Goal: Task Accomplishment & Management: Use online tool/utility

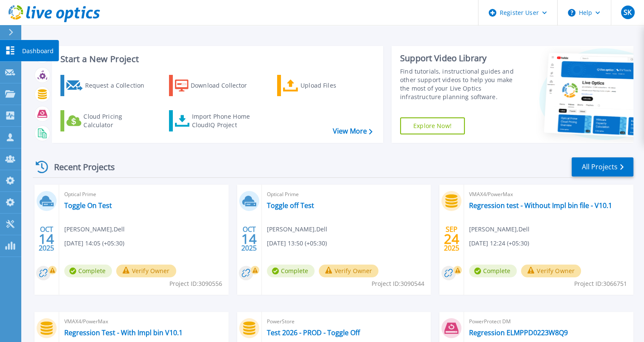
click at [9, 48] on icon at bounding box center [10, 50] width 8 height 8
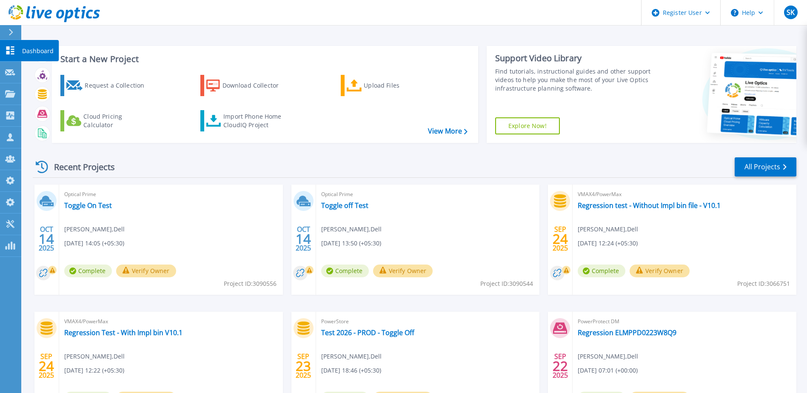
click at [12, 49] on icon at bounding box center [10, 50] width 8 height 8
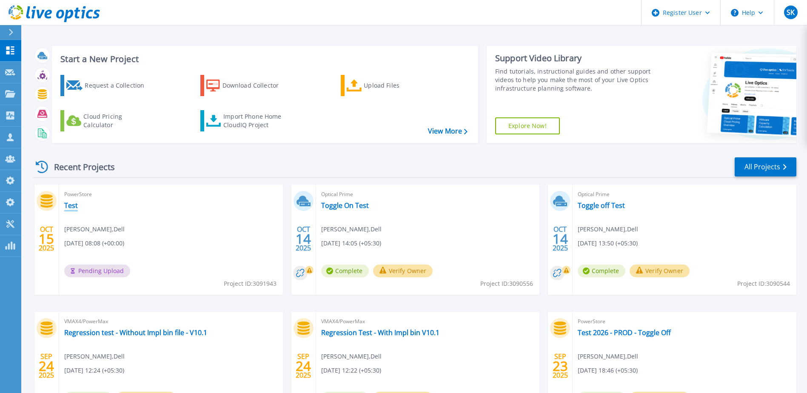
click at [72, 206] on link "Test" at bounding box center [71, 205] width 14 height 9
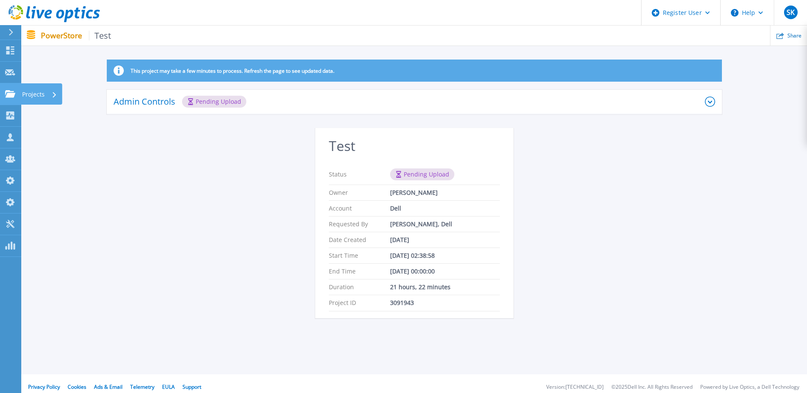
click at [3, 99] on link "Projects Projects" at bounding box center [10, 94] width 21 height 22
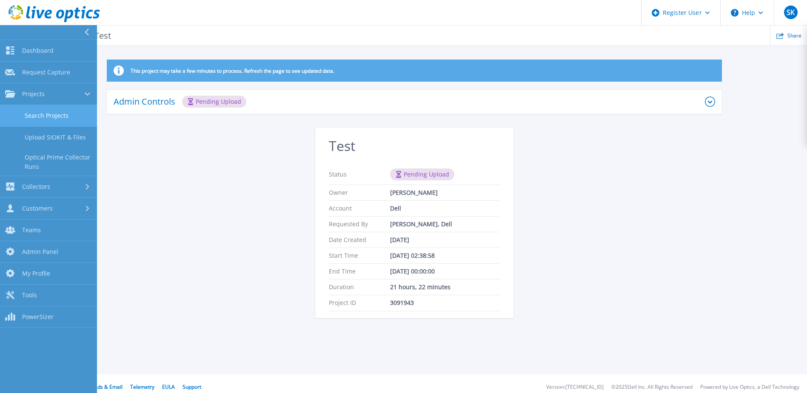
click at [43, 110] on link "Search Projects" at bounding box center [48, 116] width 97 height 22
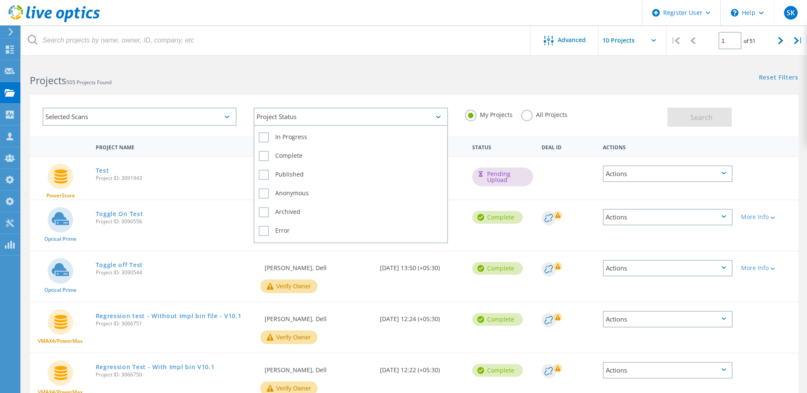
click at [316, 117] on div "Project Status" at bounding box center [351, 117] width 194 height 18
click at [299, 137] on label "In Progress" at bounding box center [351, 137] width 184 height 10
click at [0, 0] on input "In Progress" at bounding box center [0, 0] width 0 height 0
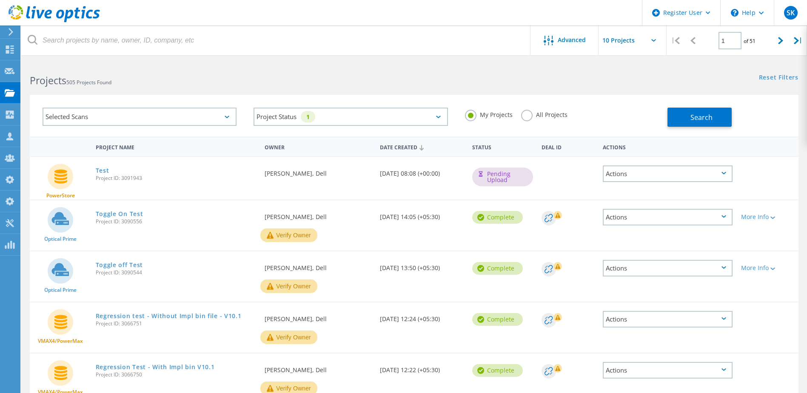
click at [554, 116] on label "All Projects" at bounding box center [544, 114] width 46 height 8
click at [0, 0] on input "All Projects" at bounding box center [0, 0] width 0 height 0
click at [346, 128] on div "Project Status 1 In Progress Complete Published Anonymous Archived Error" at bounding box center [350, 116] width 211 height 35
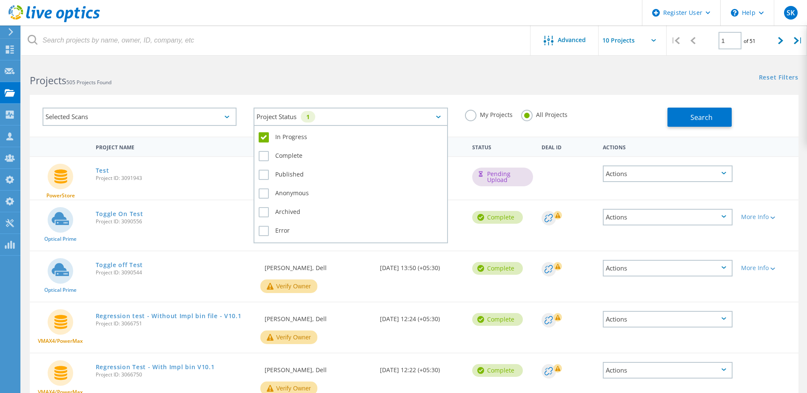
click at [329, 120] on div "Project Status 1" at bounding box center [351, 117] width 194 height 18
click at [295, 139] on label "In Progress" at bounding box center [351, 137] width 184 height 10
click at [0, 0] on input "In Progress" at bounding box center [0, 0] width 0 height 0
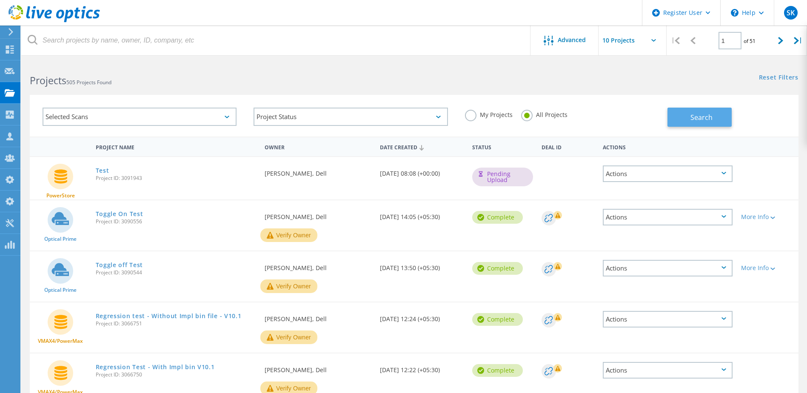
click at [680, 114] on button "Search" at bounding box center [700, 117] width 64 height 19
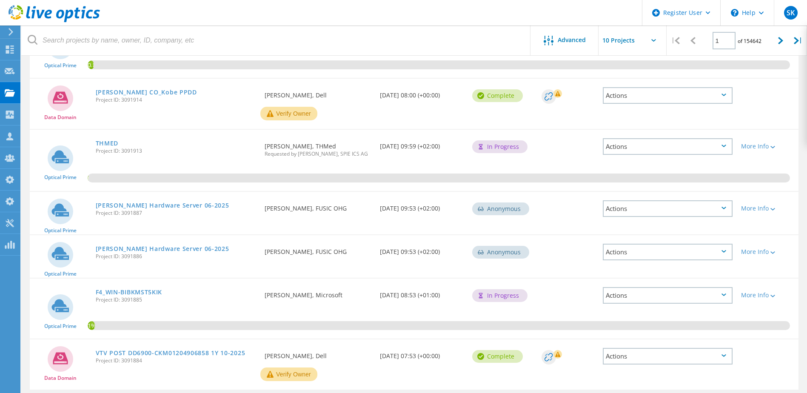
scroll to position [319, 0]
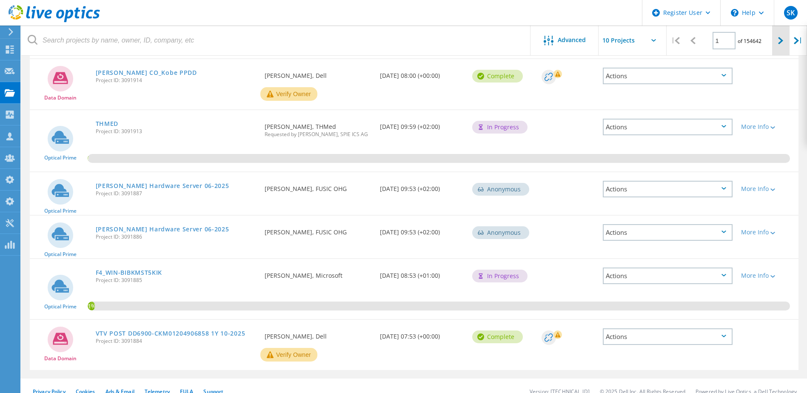
click at [782, 37] on icon at bounding box center [780, 40] width 5 height 7
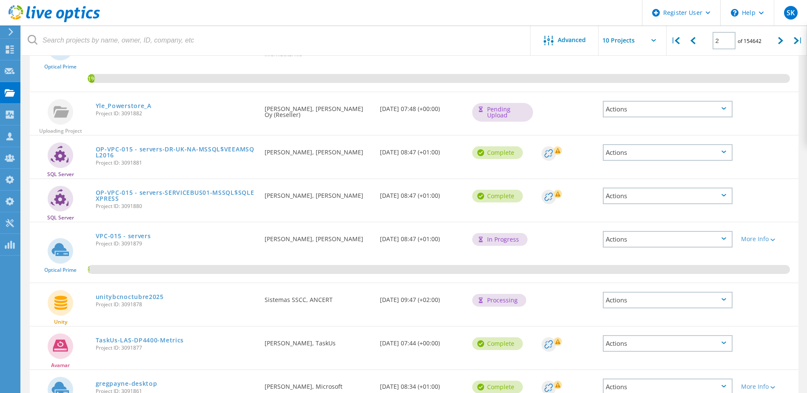
scroll to position [63, 0]
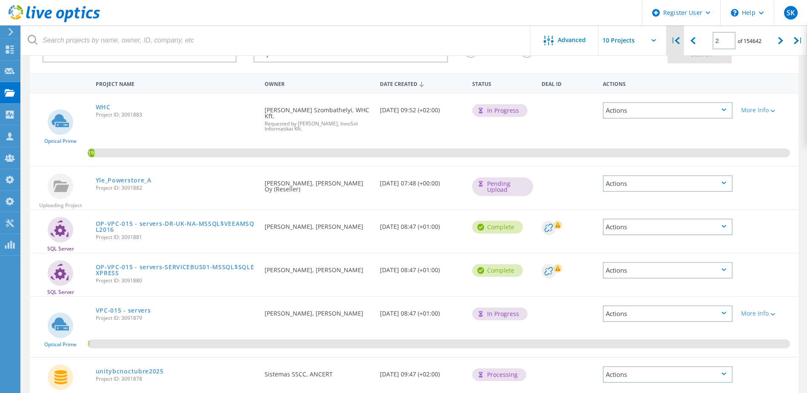
click at [677, 40] on icon at bounding box center [677, 40] width 5 height 7
type input "1"
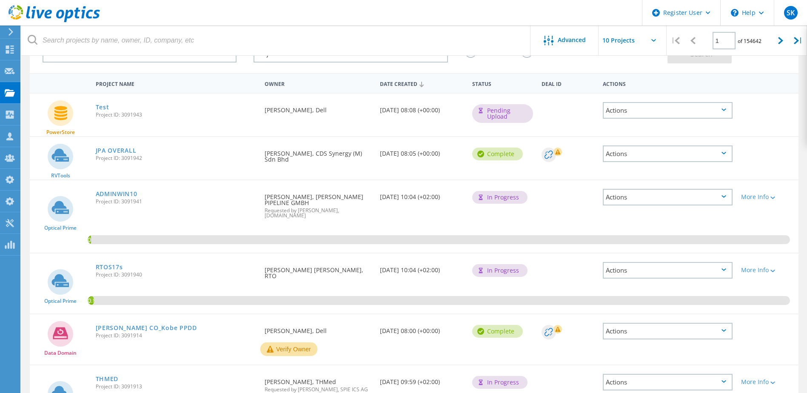
scroll to position [0, 0]
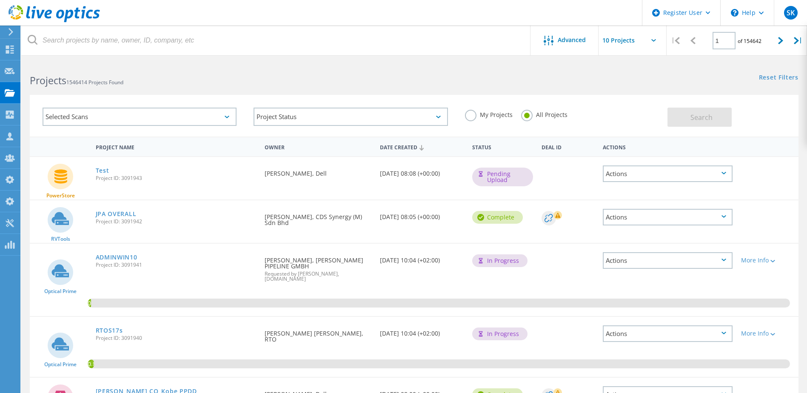
click at [115, 65] on div "Projects 1546414 Projects Found" at bounding box center [217, 73] width 393 height 23
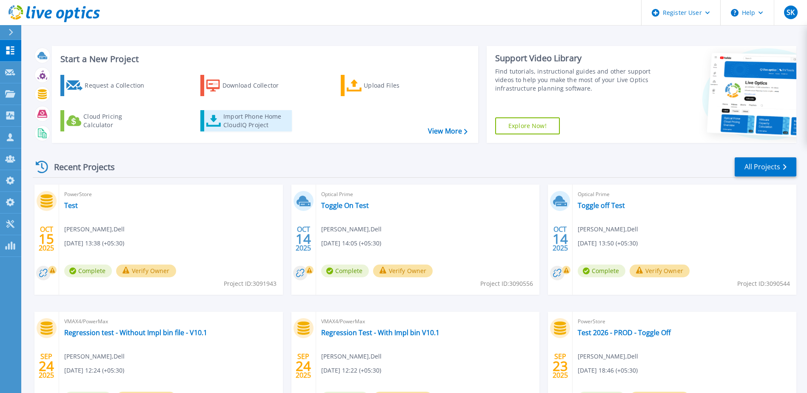
click at [251, 112] on div "Import Phone Home CloudIQ Project" at bounding box center [256, 120] width 66 height 17
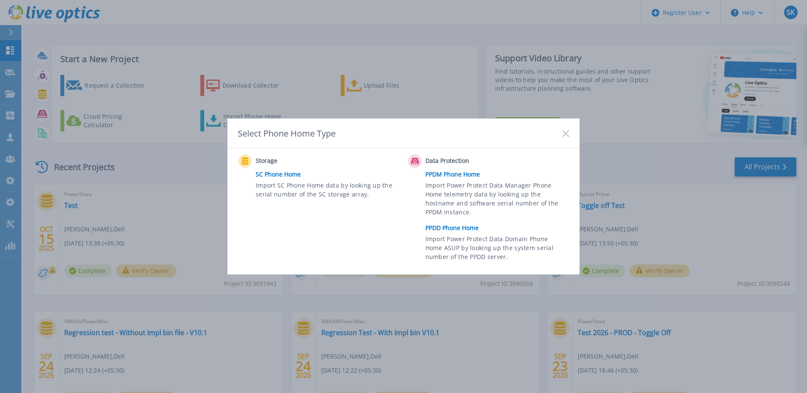
click at [459, 230] on link "PPDD Phone Home" at bounding box center [500, 228] width 148 height 13
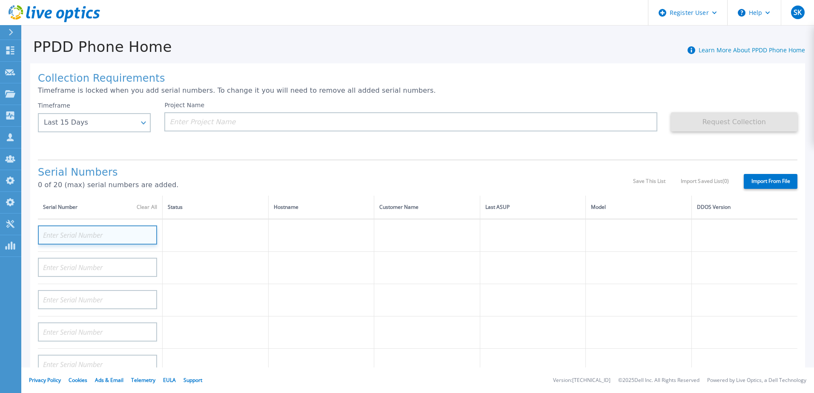
click at [71, 237] on input at bounding box center [97, 235] width 119 height 19
paste input "DE300235200001"
type input "DE300235200001"
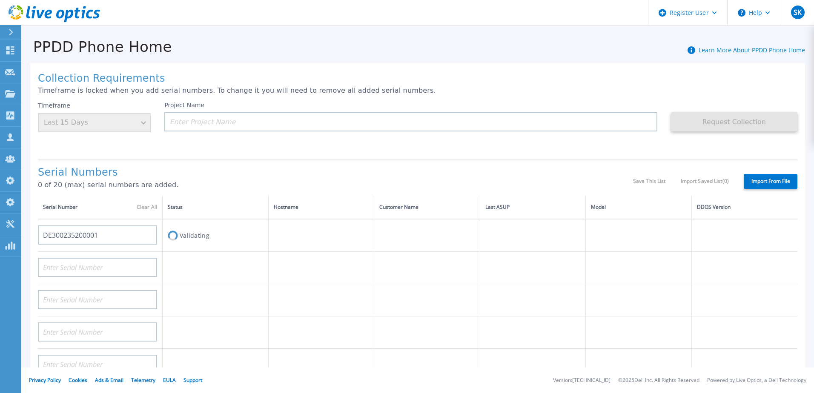
click at [220, 155] on div "Collection Requirements Timeframe is locked when you add serial numbers. To cha…" at bounding box center [417, 303] width 774 height 481
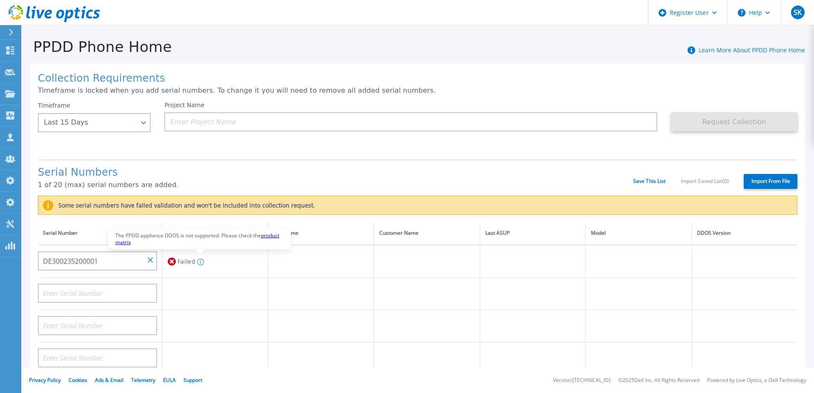
click at [270, 236] on link "product matrix" at bounding box center [197, 239] width 164 height 14
click at [9, 51] on icon at bounding box center [10, 50] width 10 height 8
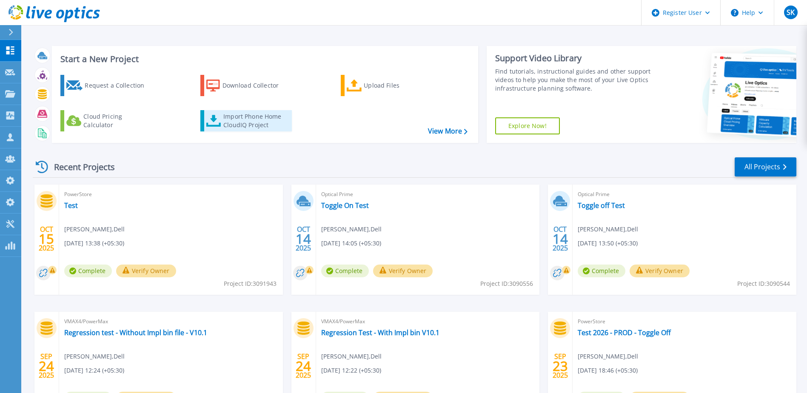
click at [241, 123] on div "Import Phone Home CloudIQ Project" at bounding box center [256, 120] width 66 height 17
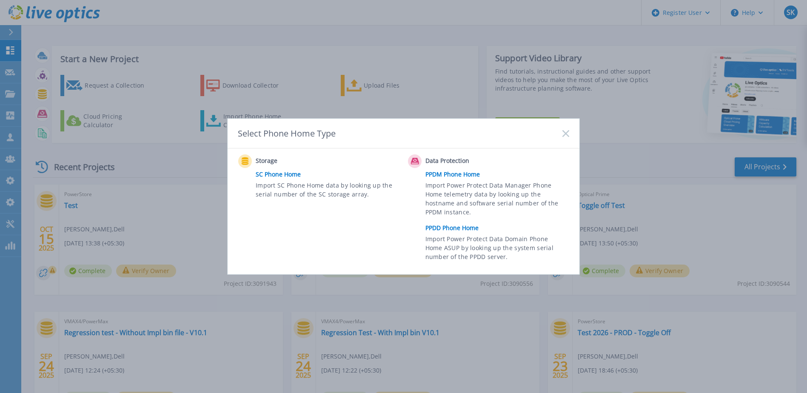
click at [455, 173] on link "PPDM Phone Home" at bounding box center [500, 174] width 148 height 13
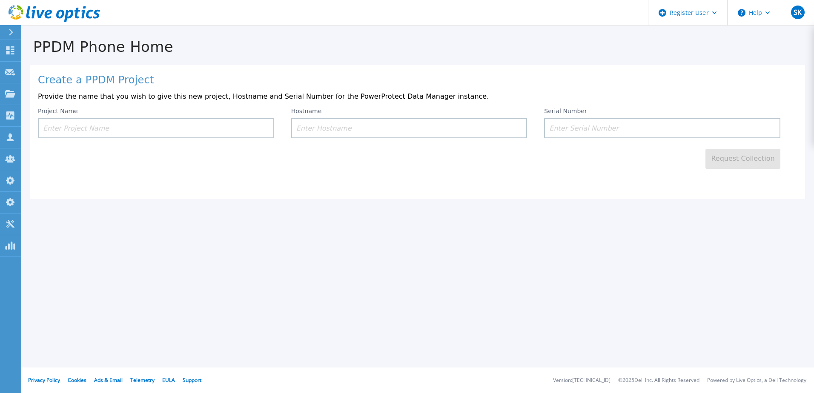
click at [337, 129] on input at bounding box center [409, 128] width 236 height 20
click at [580, 123] on input at bounding box center [662, 128] width 236 height 20
paste input "Serial number"
type input "Serial number"
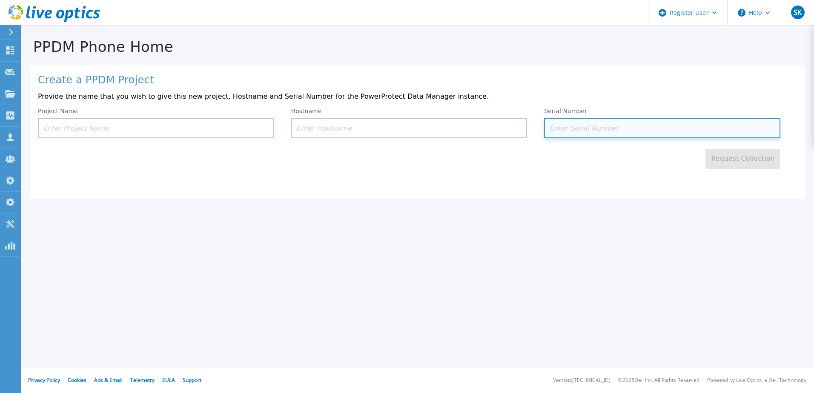
paste input "DE300235200001"
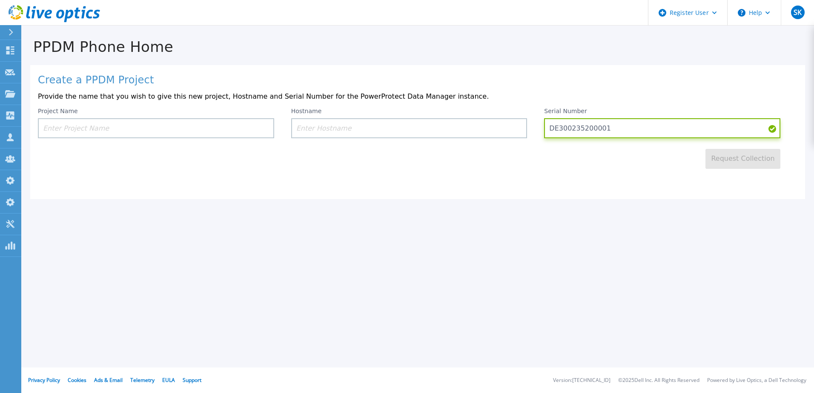
type input "DE300235200001"
click at [394, 136] on input at bounding box center [409, 128] width 236 height 20
paste input "CBOEDDman"
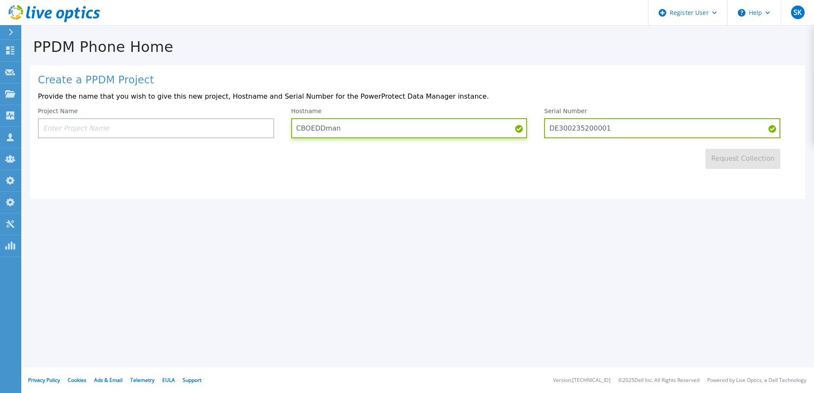
type input "CBOEDDman"
click at [173, 126] on input at bounding box center [156, 128] width 236 height 20
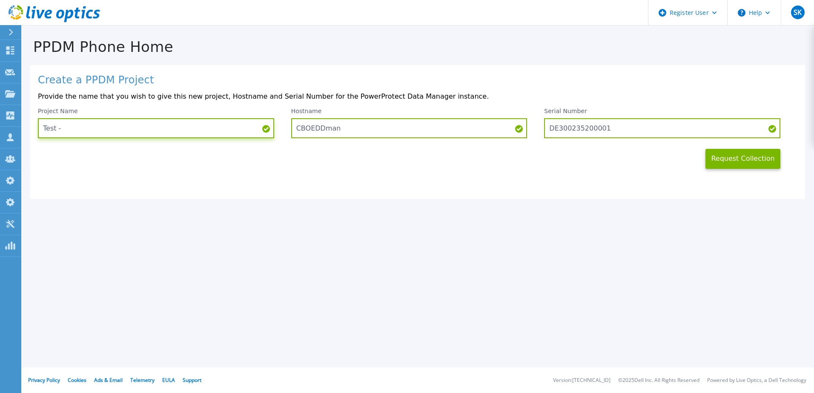
paste input "LOP01A-368"
type input "Test - LOP01A-368"
click at [756, 163] on button "Request Collection" at bounding box center [742, 159] width 75 height 20
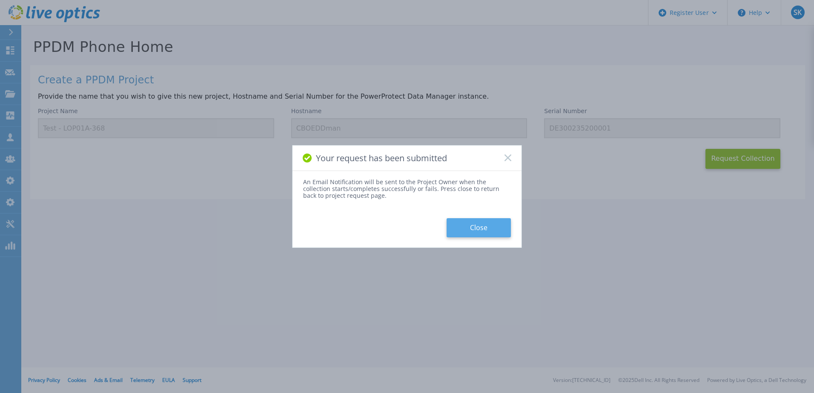
click at [481, 221] on button "Close" at bounding box center [478, 227] width 64 height 19
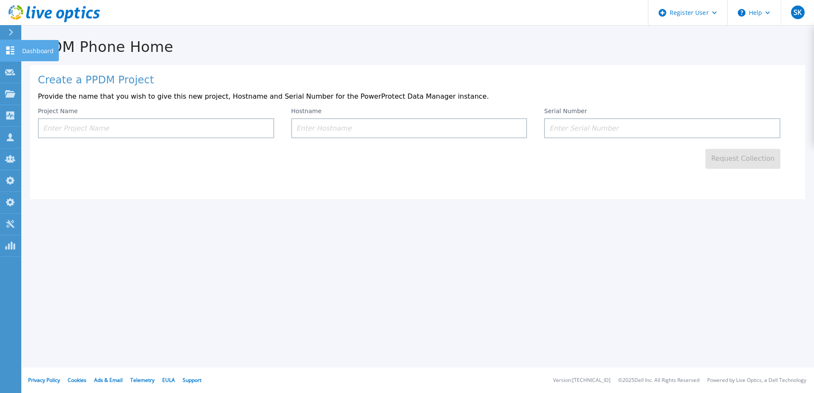
click at [11, 50] on icon at bounding box center [10, 50] width 10 height 8
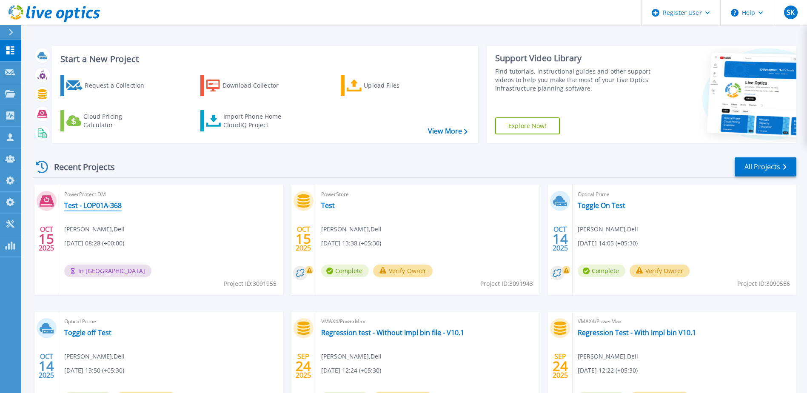
click at [106, 205] on link "Test - LOP01A-368" at bounding box center [92, 205] width 57 height 9
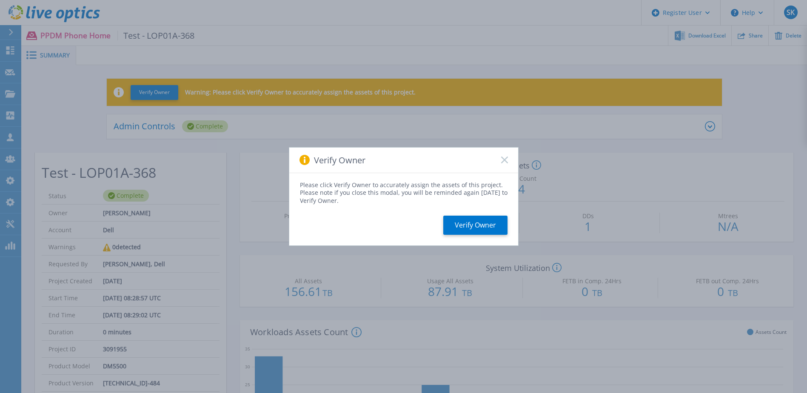
click at [505, 156] on div "Verify Owner" at bounding box center [403, 161] width 229 height 26
click at [503, 157] on icon at bounding box center [504, 160] width 7 height 7
